Goal: Transaction & Acquisition: Download file/media

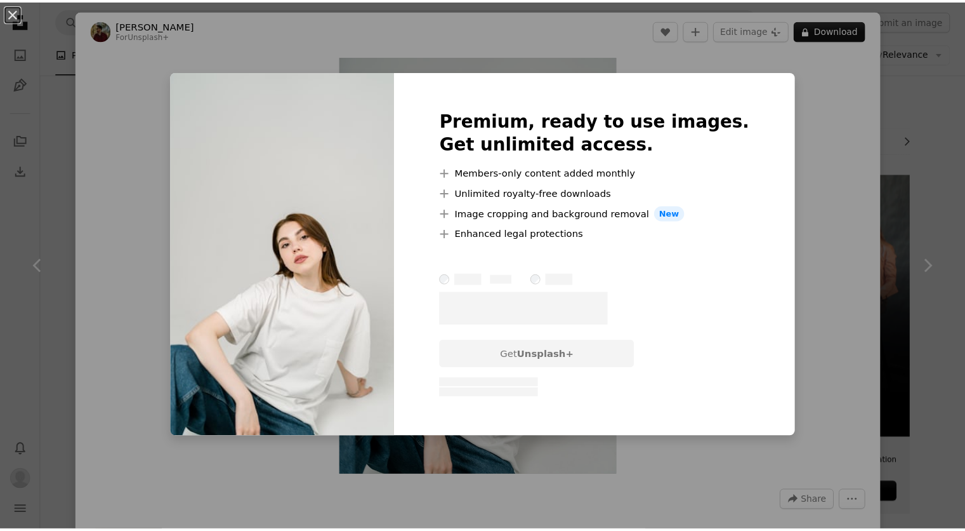
scroll to position [2348, 0]
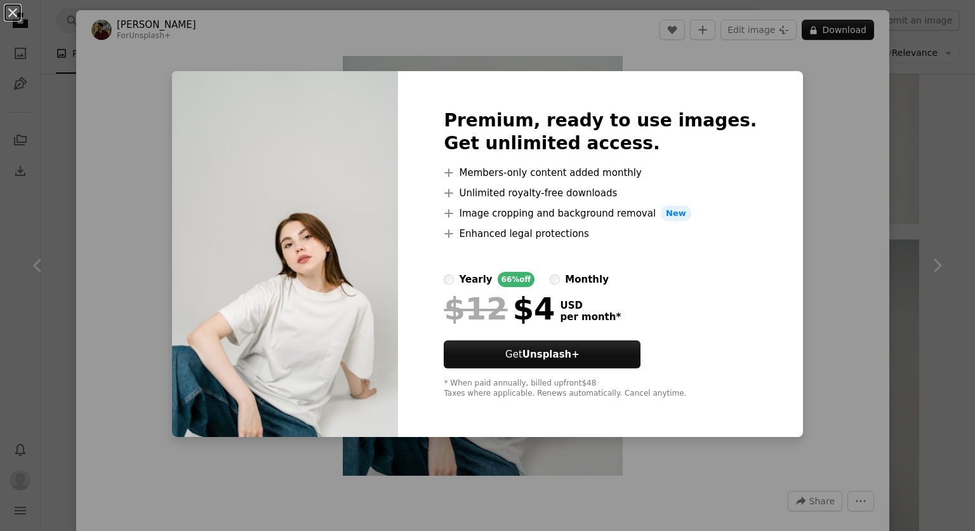
click at [822, 165] on div "An X shape Premium, ready to use images. Get unlimited access. A plus sign Memb…" at bounding box center [487, 265] width 975 height 531
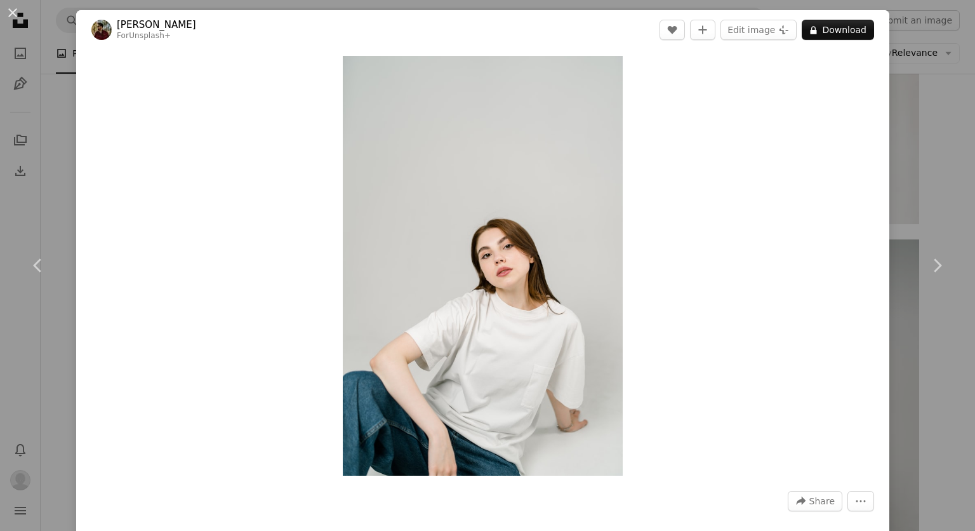
click at [934, 72] on div "An X shape Chevron left Chevron right [PERSON_NAME] For Unsplash+ A heart A plu…" at bounding box center [487, 265] width 975 height 531
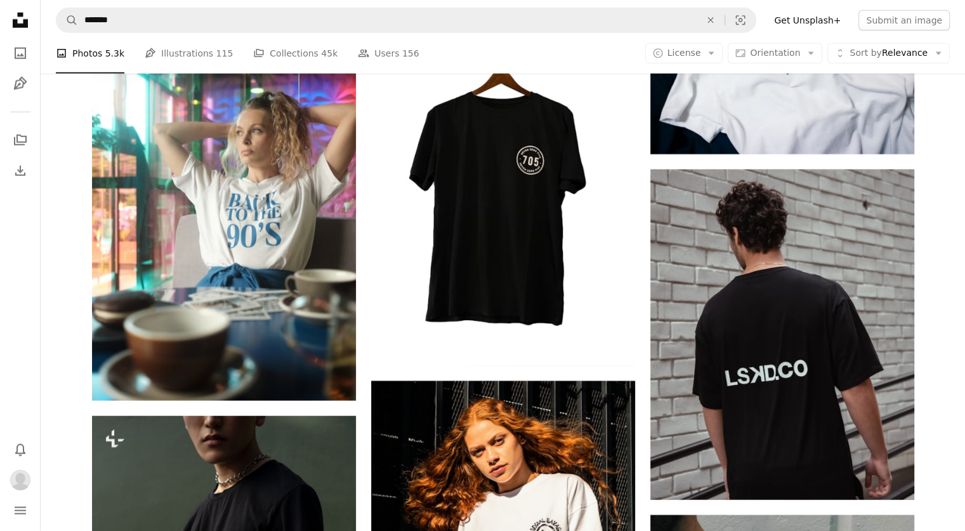
scroll to position [3109, 0]
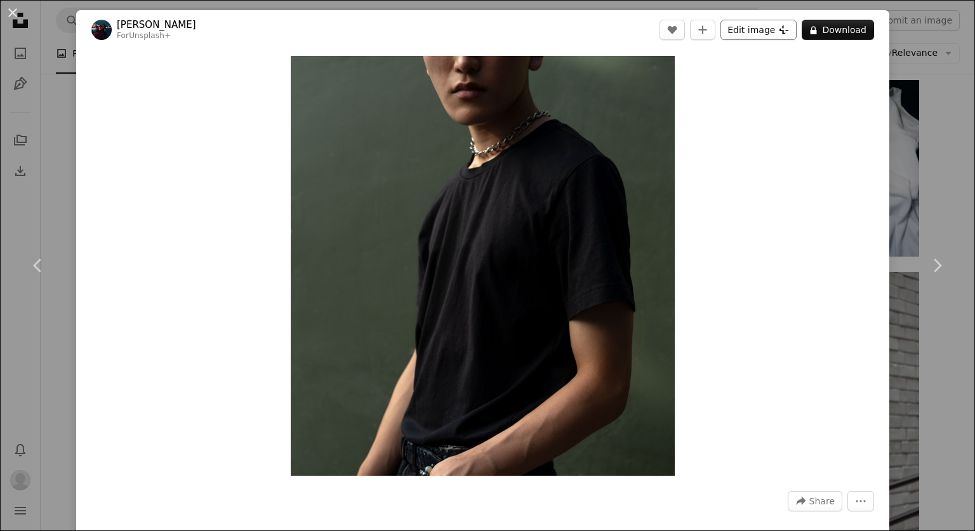
click at [779, 29] on icon "Plus sign for Unsplash+" at bounding box center [784, 30] width 10 height 10
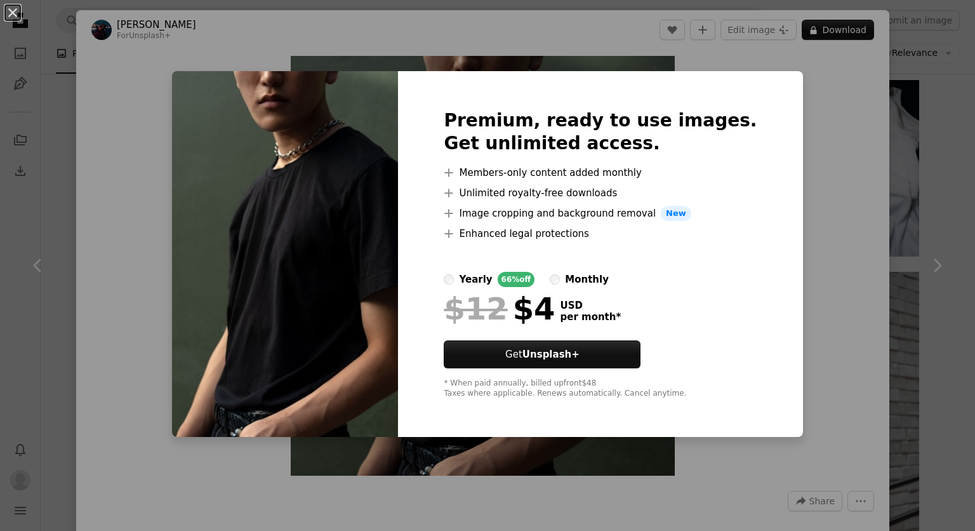
click at [859, 206] on div "An X shape Premium, ready to use images. Get unlimited access. A plus sign Memb…" at bounding box center [487, 265] width 975 height 531
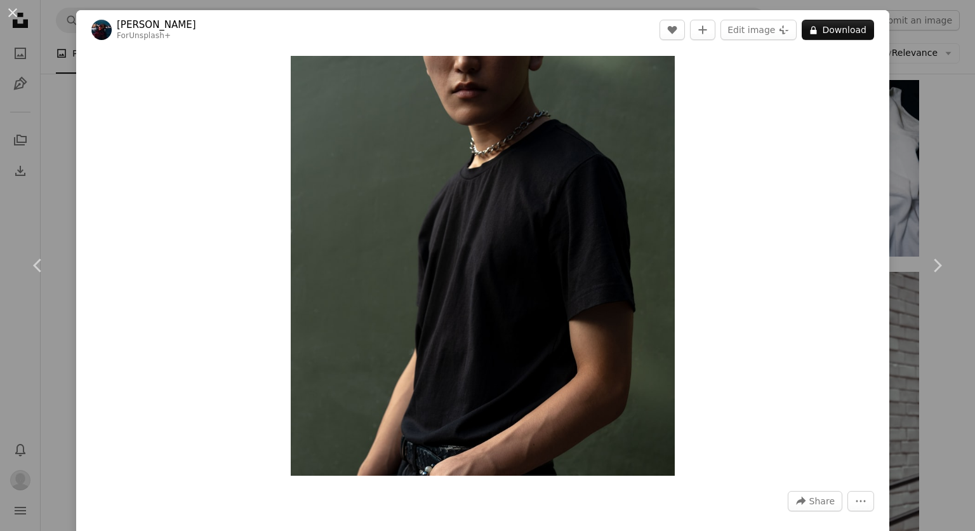
click at [947, 195] on div "An X shape Chevron left Chevron right [PERSON_NAME] For Unsplash+ A heart A plu…" at bounding box center [487, 265] width 975 height 531
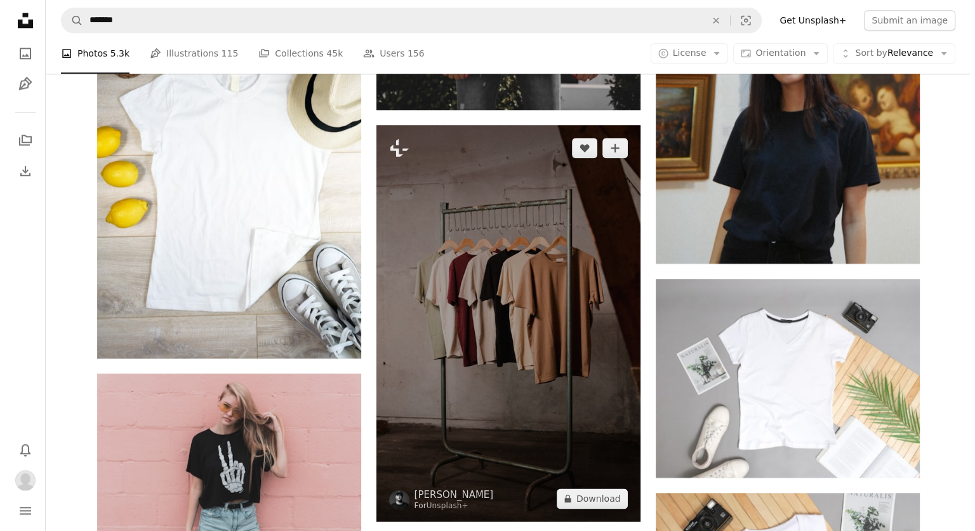
scroll to position [6219, 0]
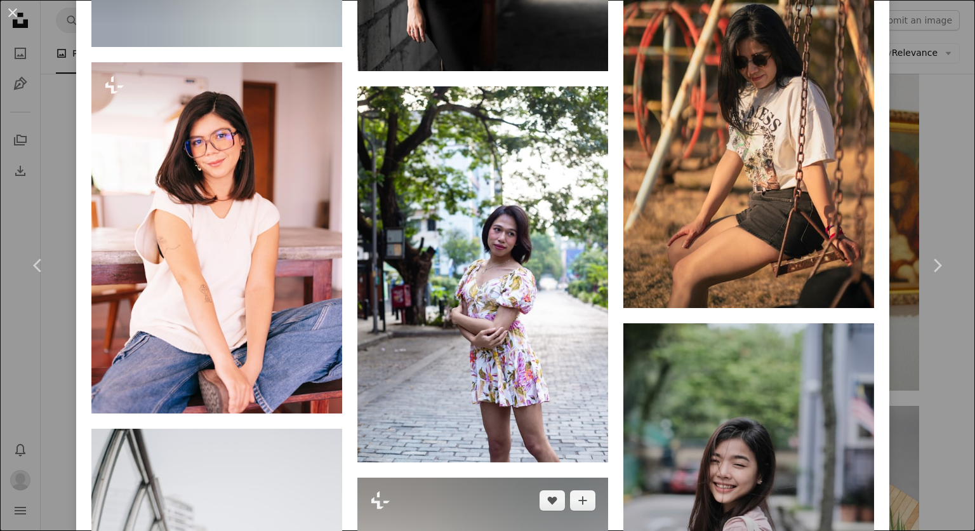
scroll to position [8665, 0]
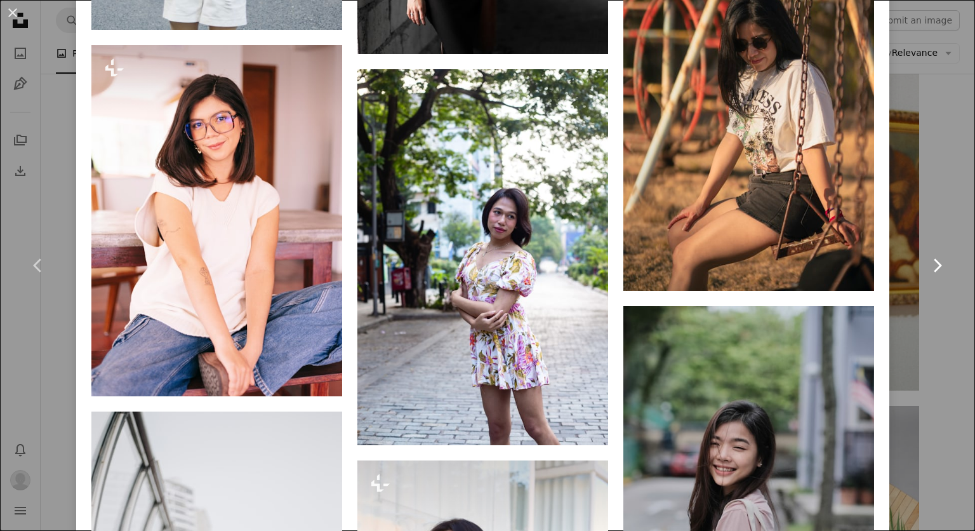
click at [919, 320] on link "Chevron right" at bounding box center [937, 265] width 76 height 122
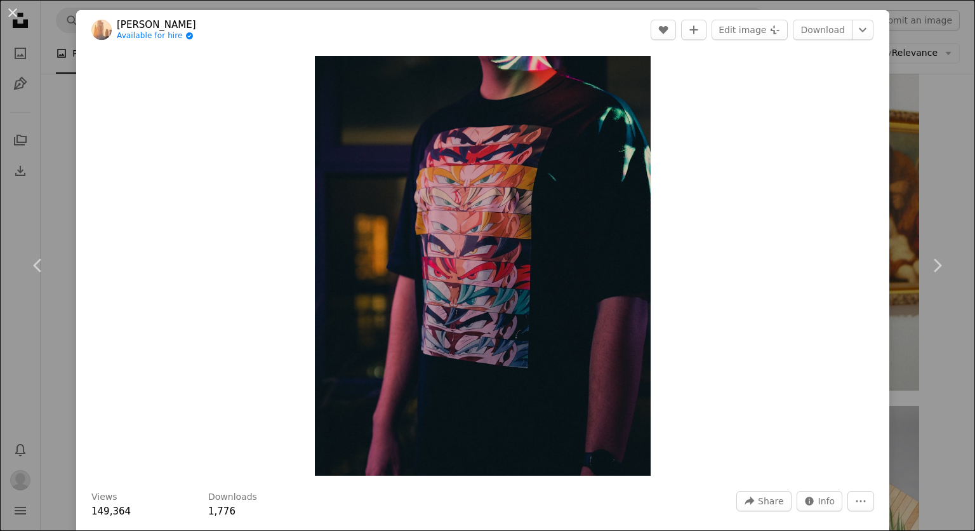
click at [937, 352] on div "An X shape Chevron left Chevron right [PERSON_NAME] Available for hire A checkm…" at bounding box center [487, 265] width 975 height 531
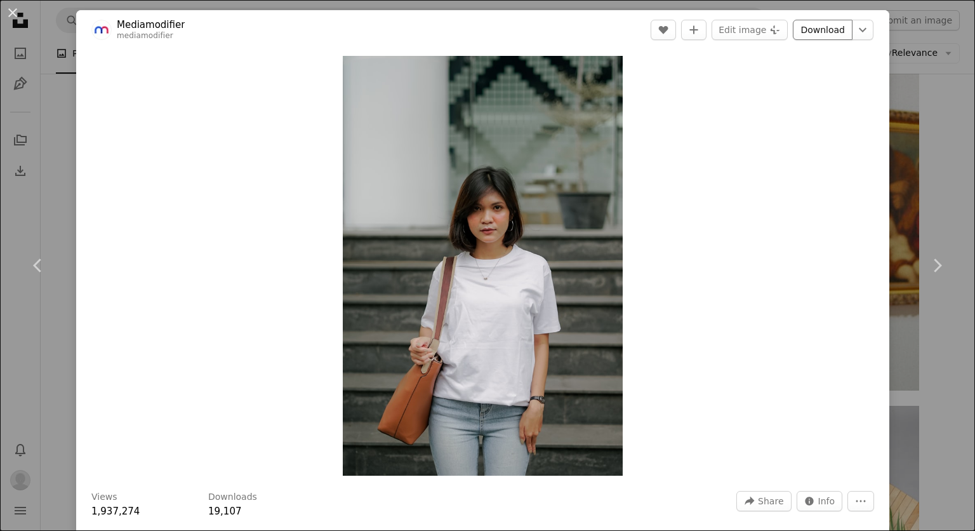
click at [805, 36] on link "Download" at bounding box center [823, 30] width 60 height 20
